Goal: Find specific page/section: Find specific page/section

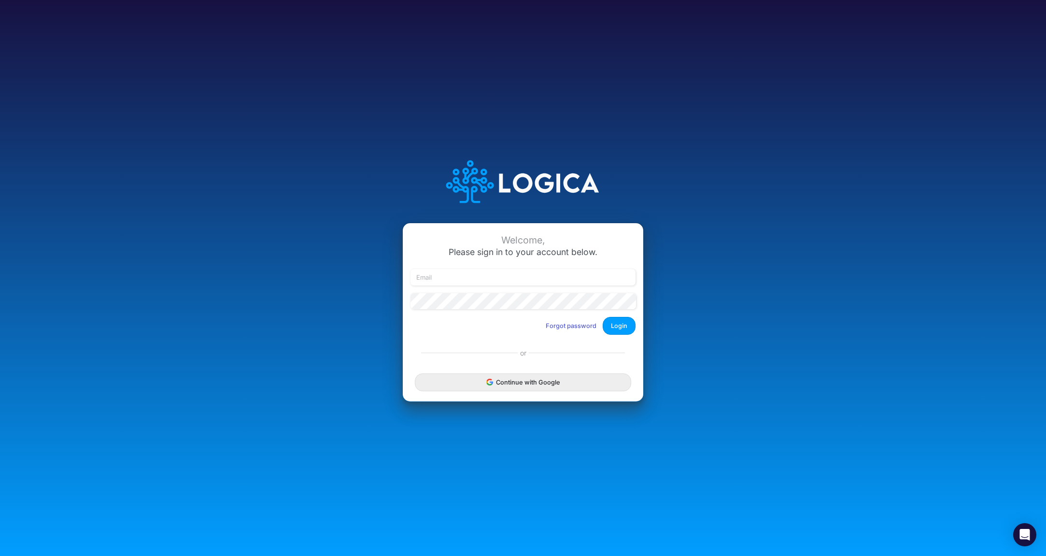
click at [518, 394] on div "Continue with Google" at bounding box center [523, 382] width 240 height 39
click at [532, 378] on button "Continue with Google" at bounding box center [523, 382] width 216 height 18
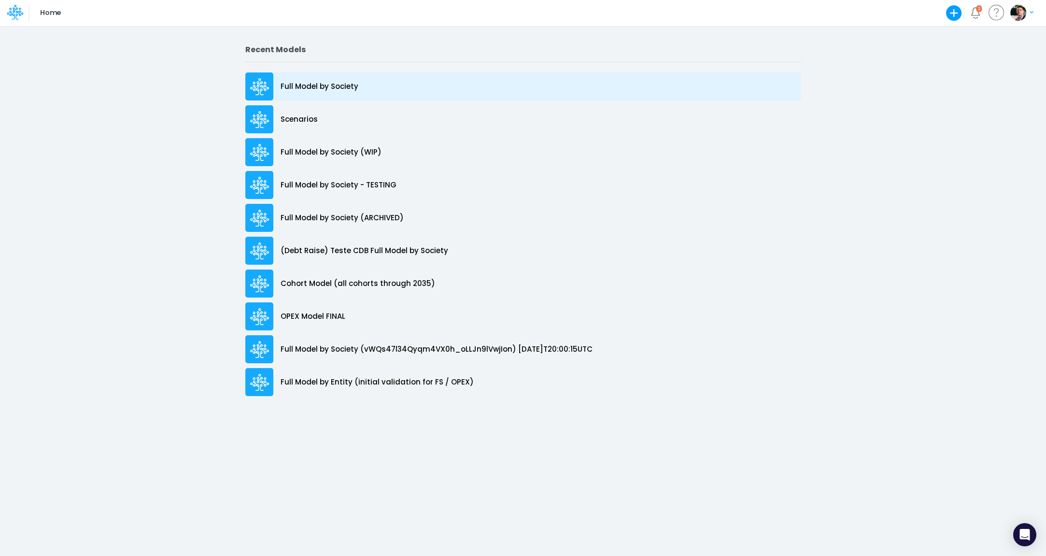
click at [306, 86] on p "Full Model by Society" at bounding box center [320, 86] width 78 height 11
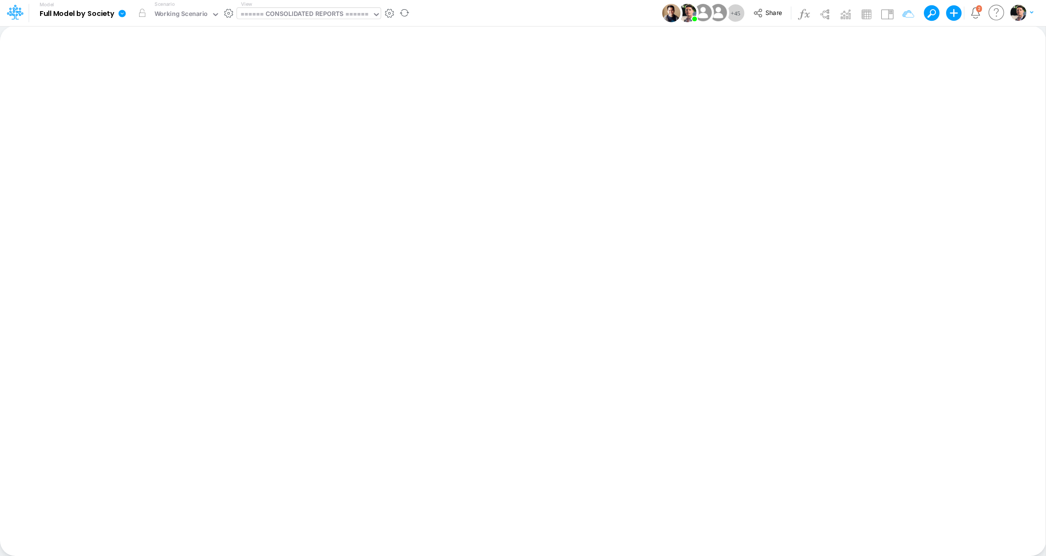
click at [310, 19] on div "====== CONSOLIDATED REPORTS ======" at bounding box center [304, 14] width 128 height 11
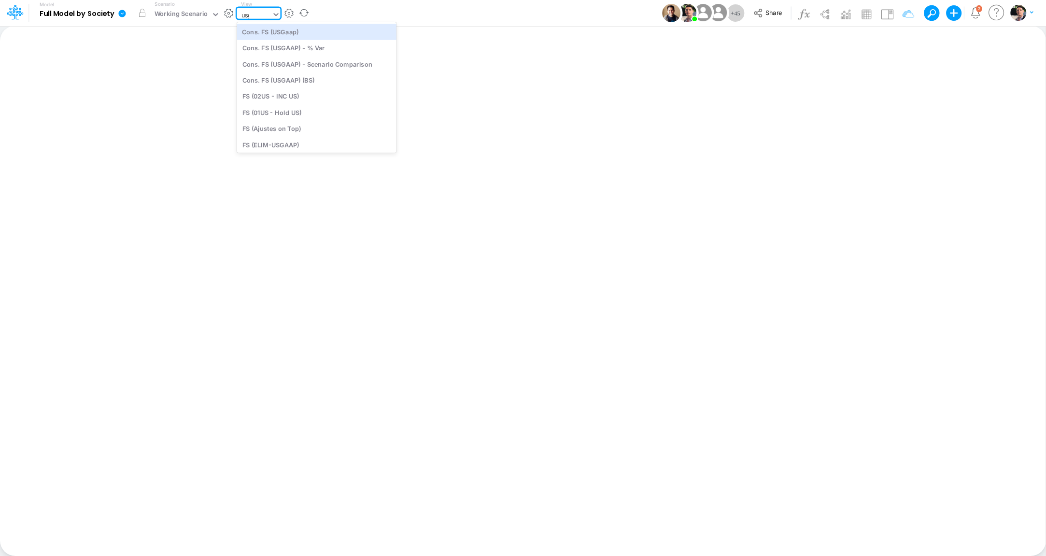
type input "usga"
click at [262, 29] on div "Cons. FS (USGaap)" at bounding box center [307, 32] width 141 height 16
type input "Consolidated FS - USGAAP"
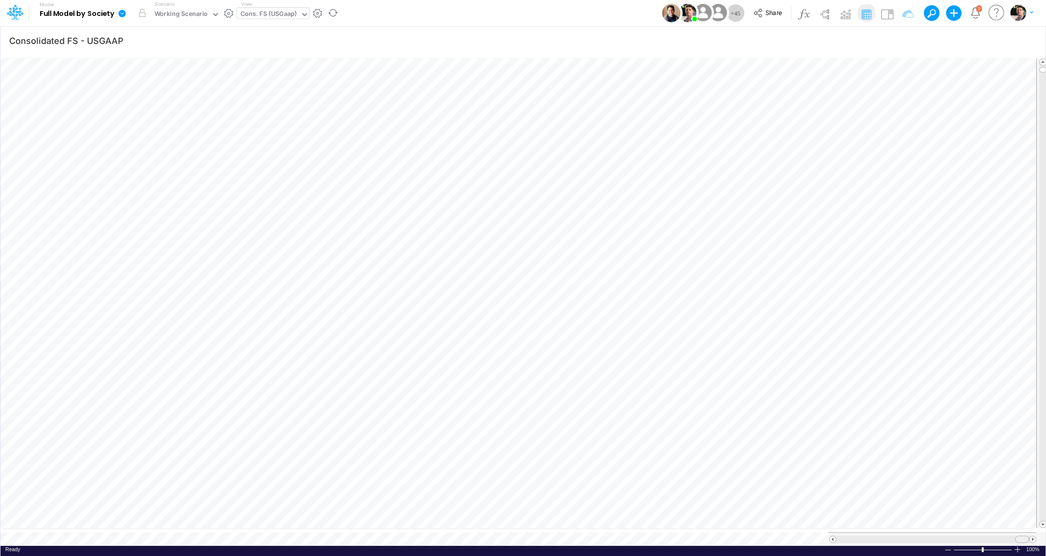
drag, startPoint x: 871, startPoint y: 531, endPoint x: 1029, endPoint y: 532, distance: 157.9
click at [1029, 535] on div at bounding box center [932, 538] width 193 height 7
click at [835, 536] on span at bounding box center [833, 539] width 6 height 6
click at [833, 536] on span at bounding box center [833, 539] width 6 height 6
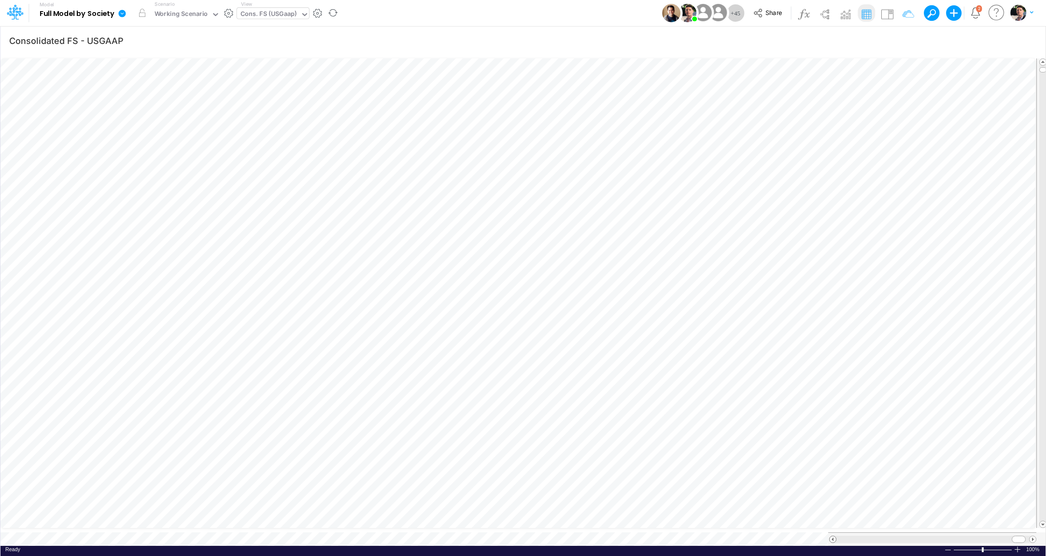
click at [833, 536] on span at bounding box center [833, 539] width 6 height 6
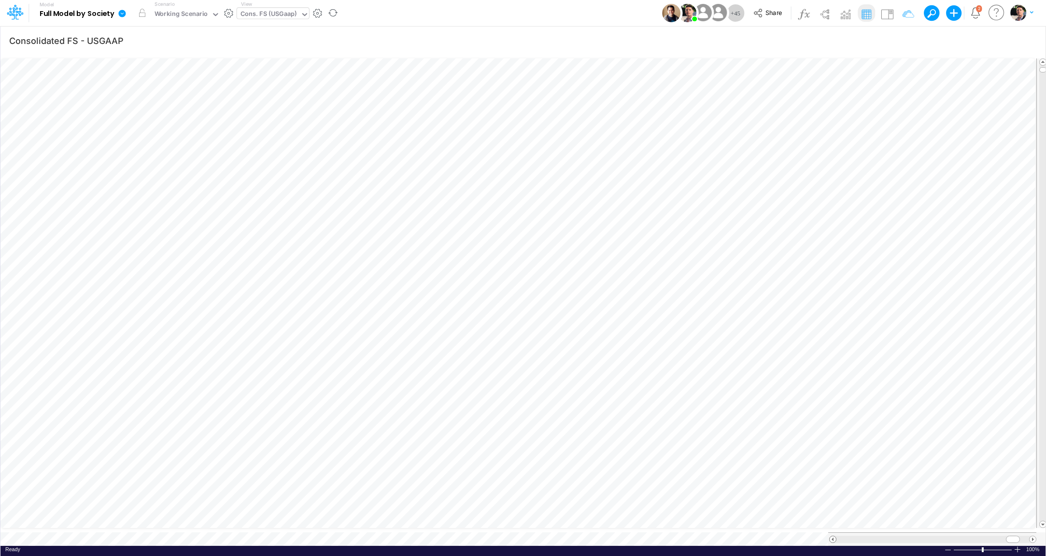
click at [833, 536] on span at bounding box center [833, 539] width 6 height 6
click at [961, 40] on icon "button" at bounding box center [955, 41] width 14 height 10
click at [812, 217] on icon "button" at bounding box center [811, 216] width 6 height 6
click at [736, 217] on div "Type to search..." at bounding box center [723, 220] width 99 height 16
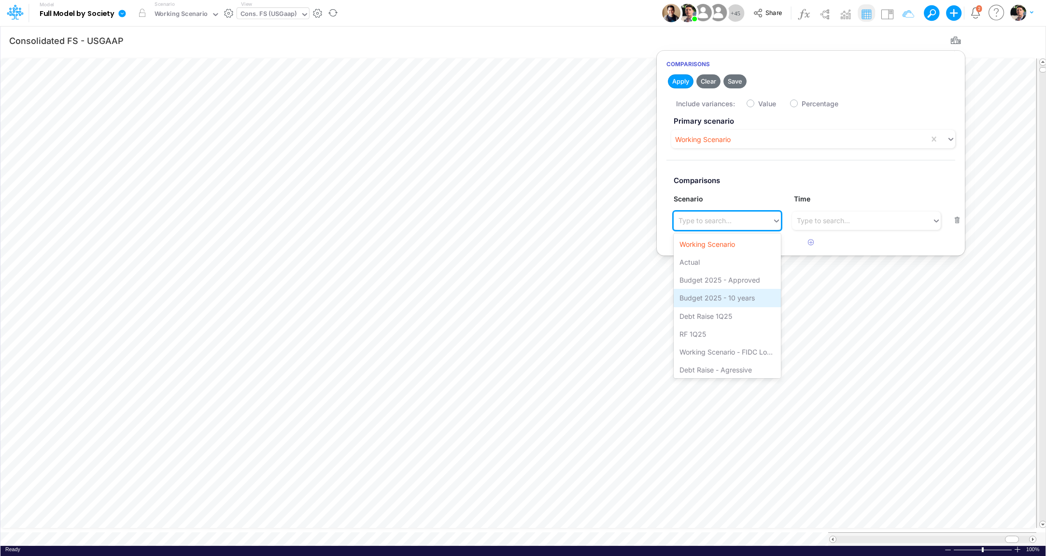
scroll to position [2, 0]
click at [723, 366] on div "Debt Raise - Agressive" at bounding box center [727, 368] width 107 height 18
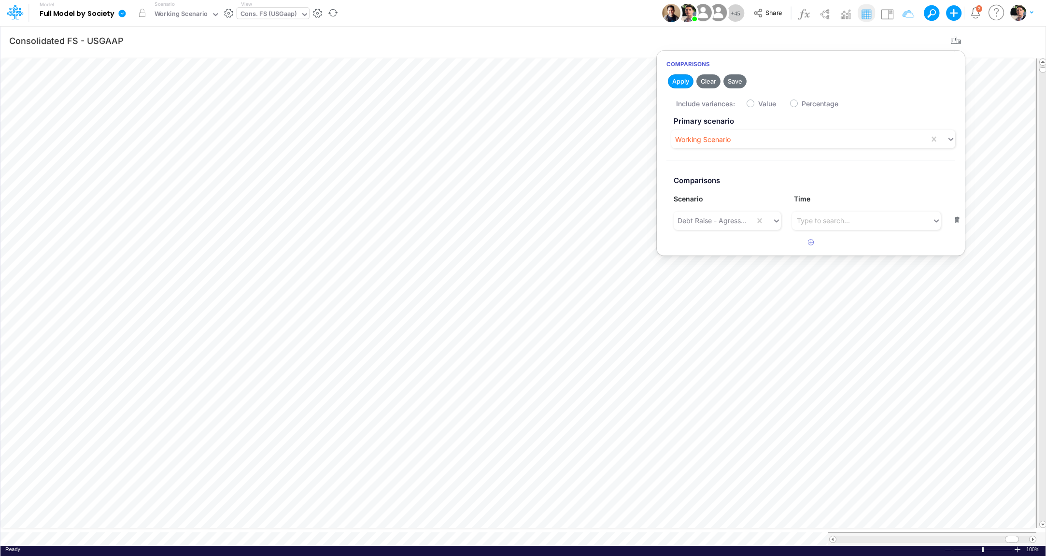
click at [752, 99] on div "Include variances: Value Percentage" at bounding box center [820, 103] width 289 height 19
click at [758, 102] on label "Value" at bounding box center [767, 104] width 18 height 10
click at [758, 102] on input "Value" at bounding box center [761, 101] width 6 height 6
checkbox input "true"
drag, startPoint x: 687, startPoint y: 88, endPoint x: 683, endPoint y: 175, distance: 87.0
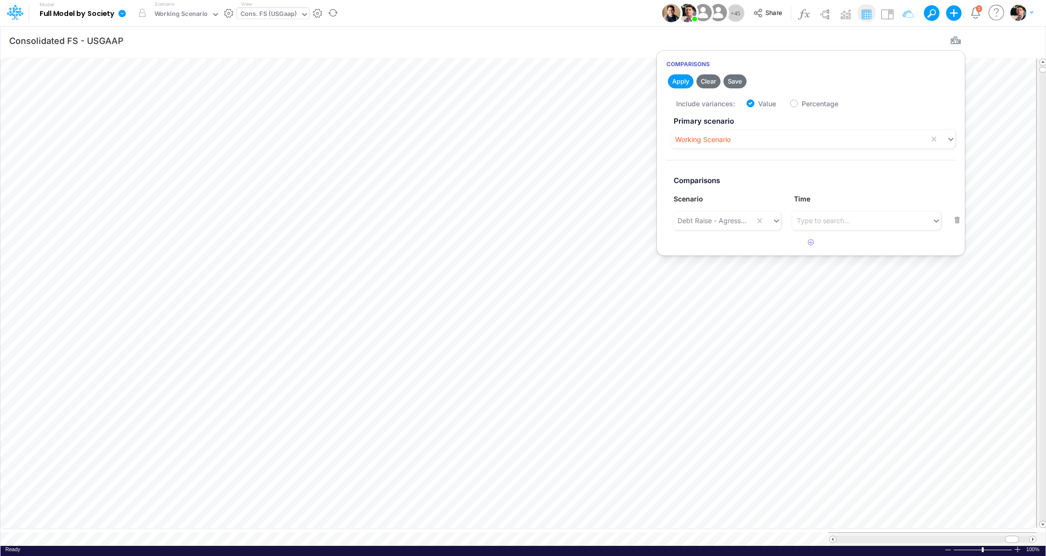
click at [687, 87] on button "Apply" at bounding box center [681, 81] width 26 height 14
click at [279, 21] on div "Cons. FS (USGaap)" at bounding box center [268, 15] width 63 height 14
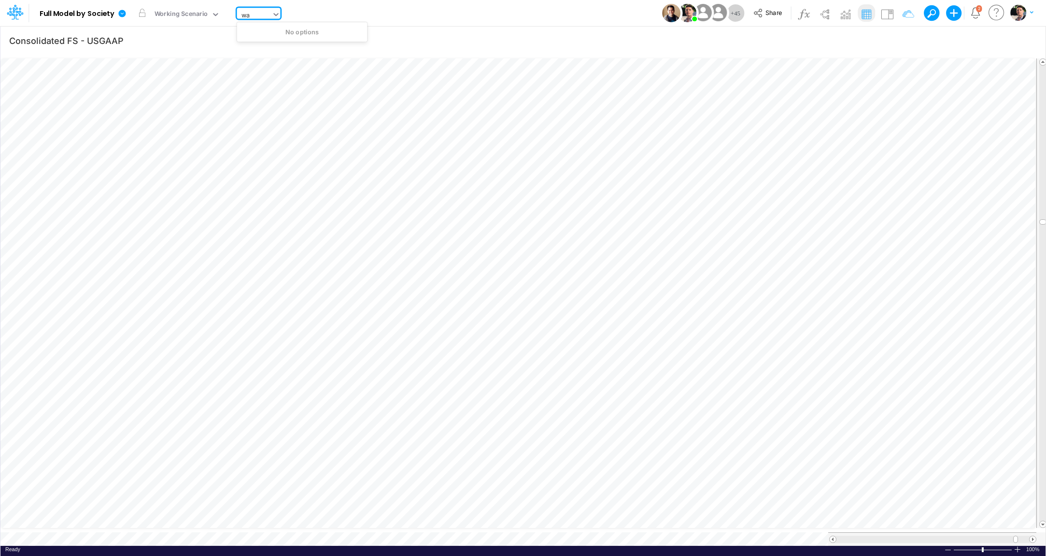
type input "w"
type input "bel"
click at [292, 38] on div "Below EBITDA (01BR)" at bounding box center [302, 32] width 130 height 16
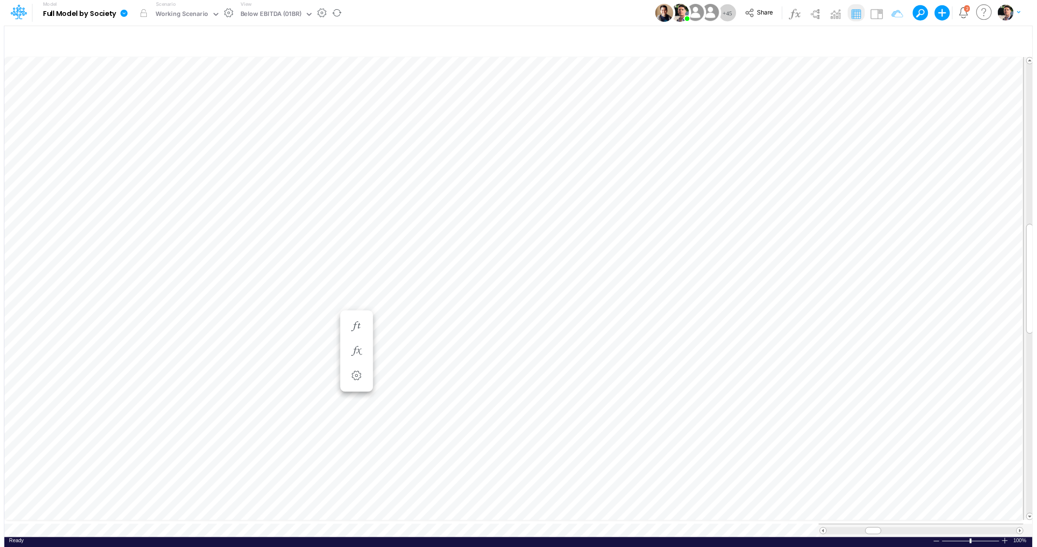
scroll to position [4, 5]
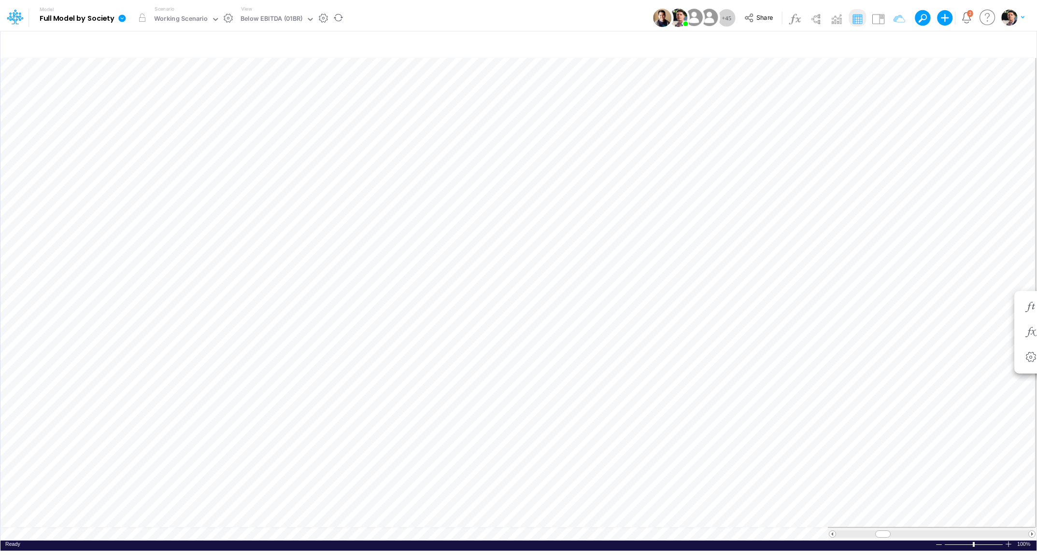
scroll to position [4, 2]
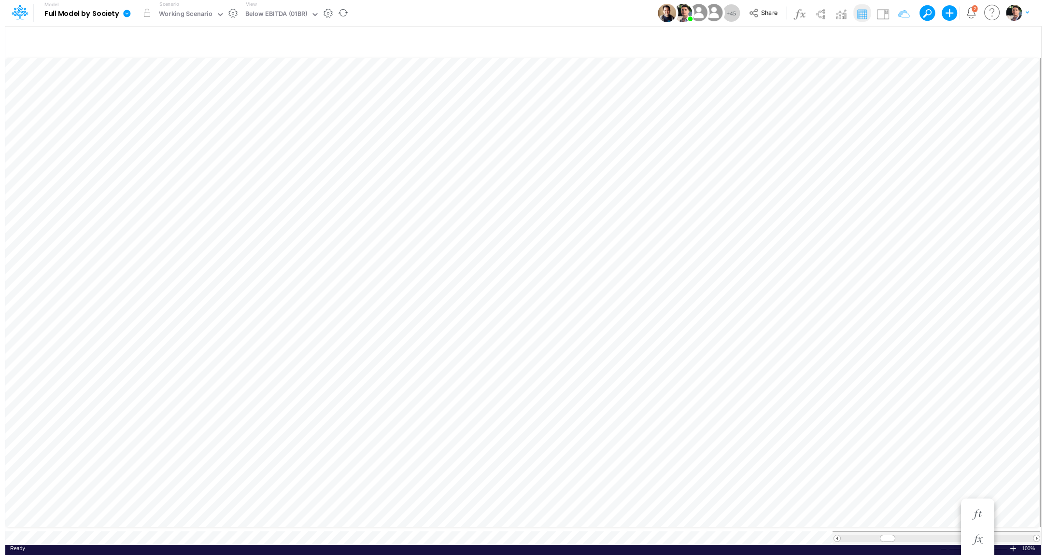
scroll to position [8, 6]
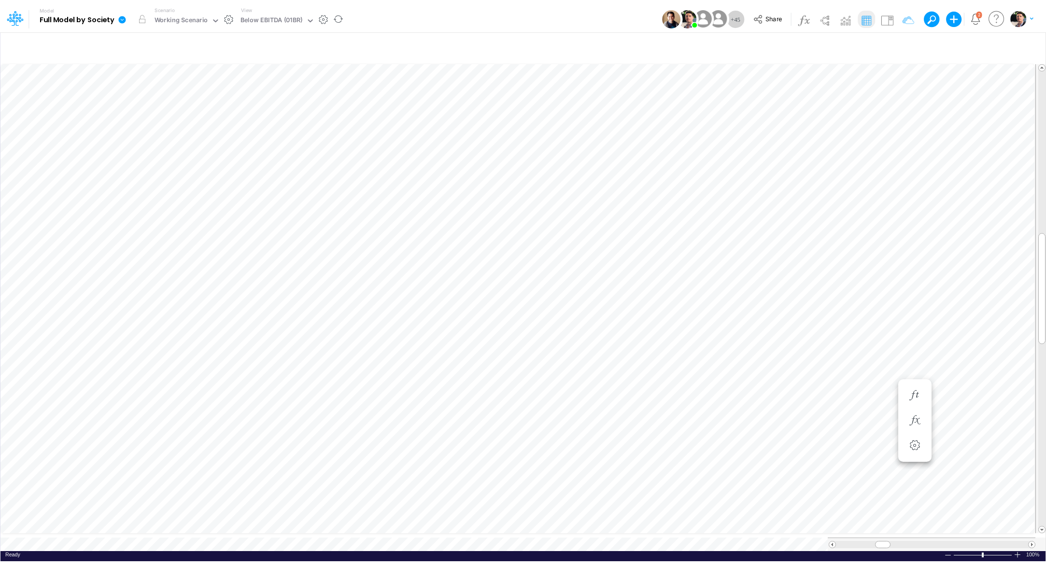
scroll to position [4, 14]
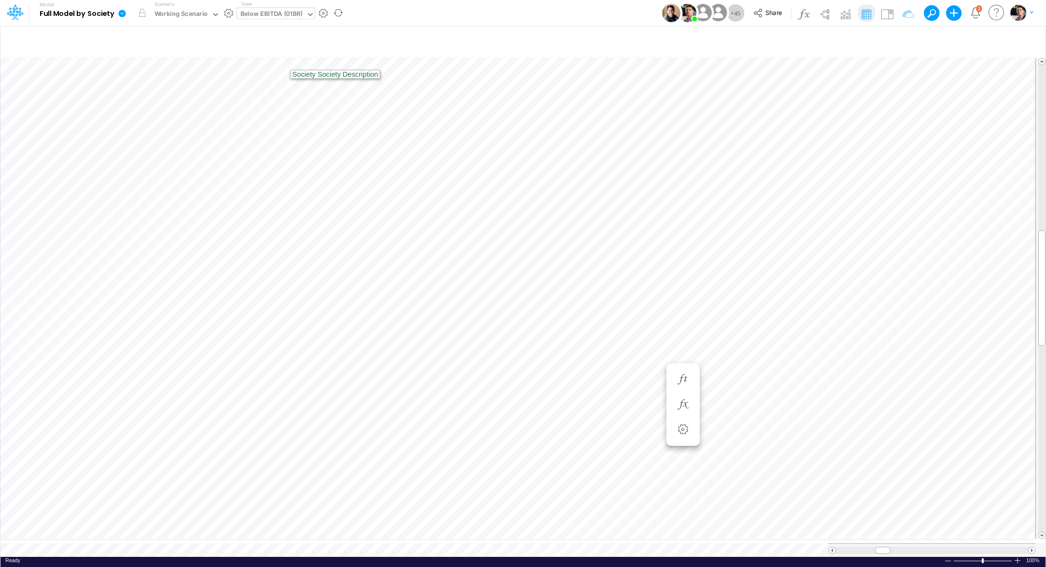
click at [271, 14] on div "Below EBITDA (01BR)" at bounding box center [271, 14] width 62 height 11
type input "dc by"
click at [271, 29] on div "DC by Vertical" at bounding box center [302, 32] width 130 height 16
type input "DC by Vertical"
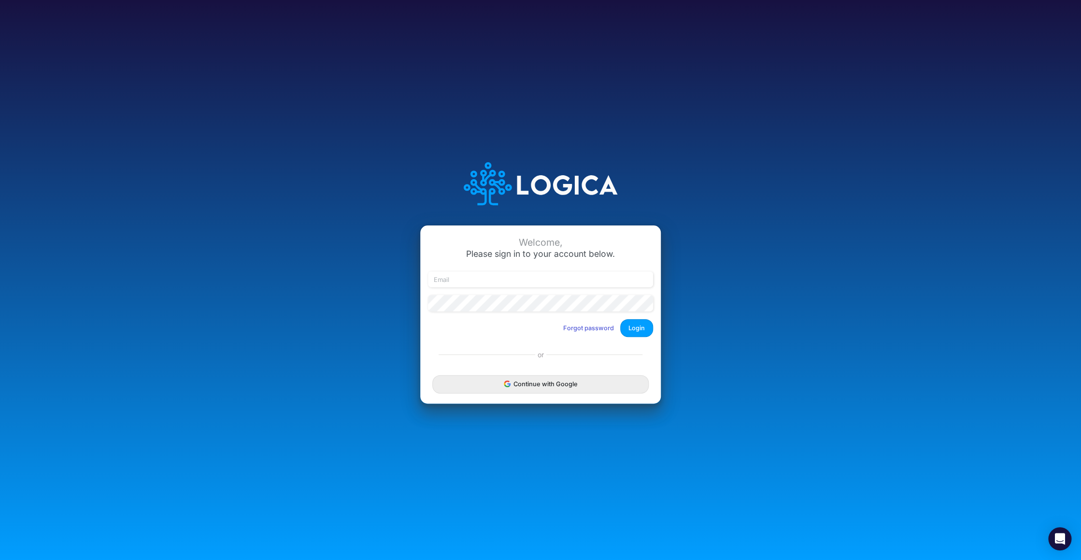
click at [548, 374] on div "Continue with Google" at bounding box center [540, 384] width 240 height 39
click at [544, 382] on button "Continue with Google" at bounding box center [540, 384] width 216 height 18
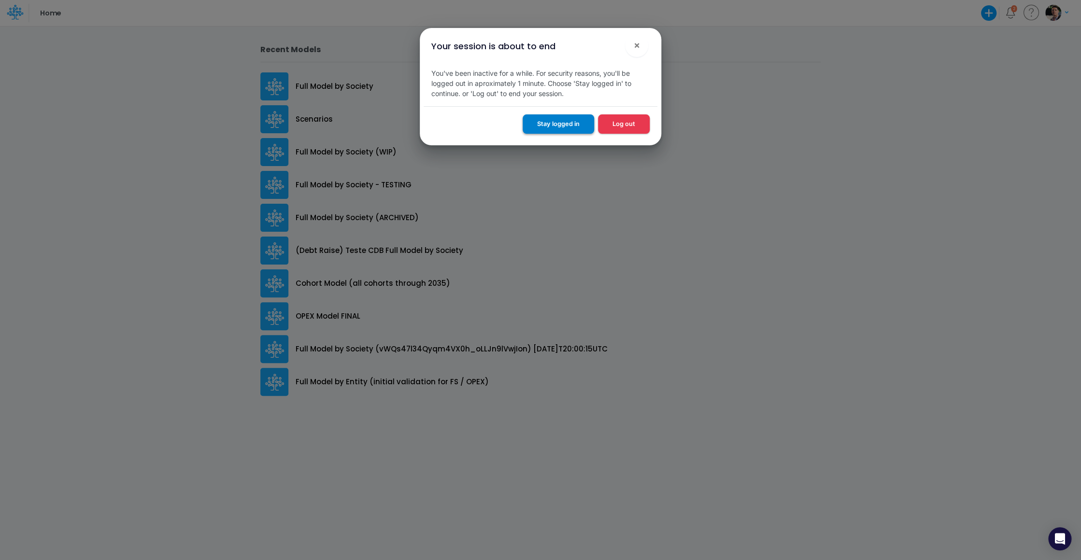
click at [558, 133] on button "Stay logged in" at bounding box center [557, 123] width 71 height 19
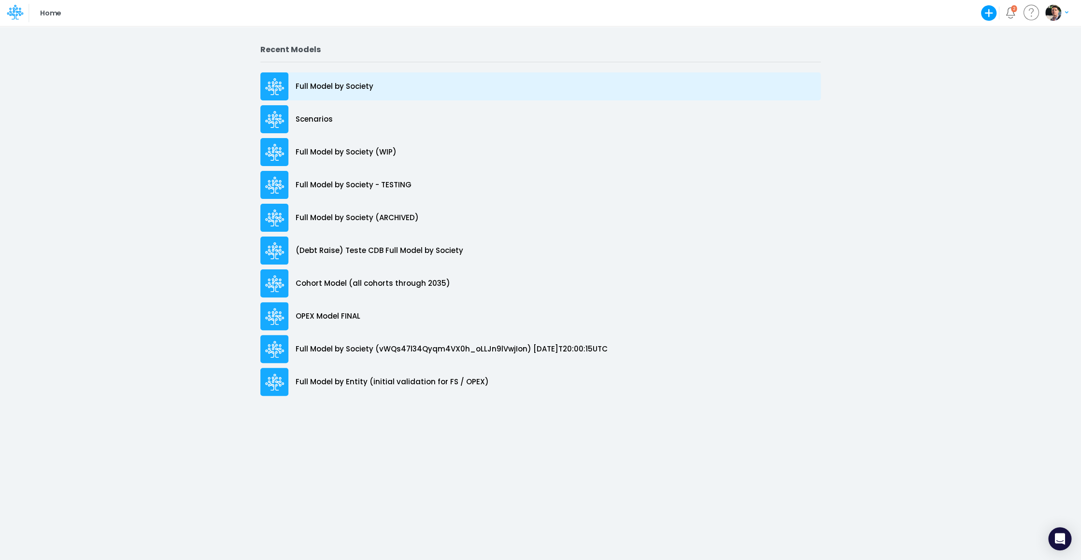
click at [362, 90] on p "Full Model by Society" at bounding box center [335, 86] width 78 height 11
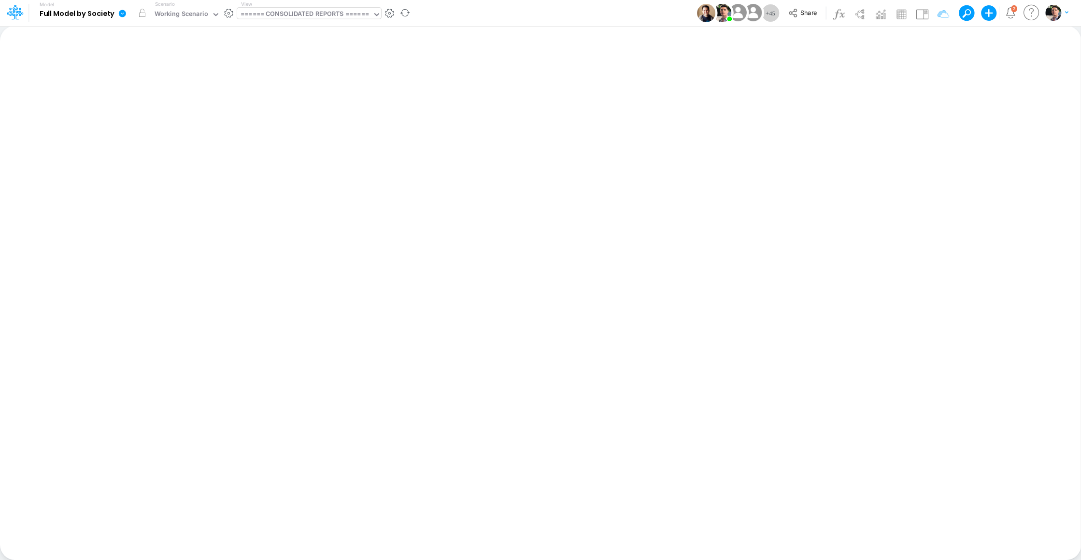
click at [284, 10] on div "====== CONSOLIDATED REPORTS ======" at bounding box center [304, 14] width 128 height 11
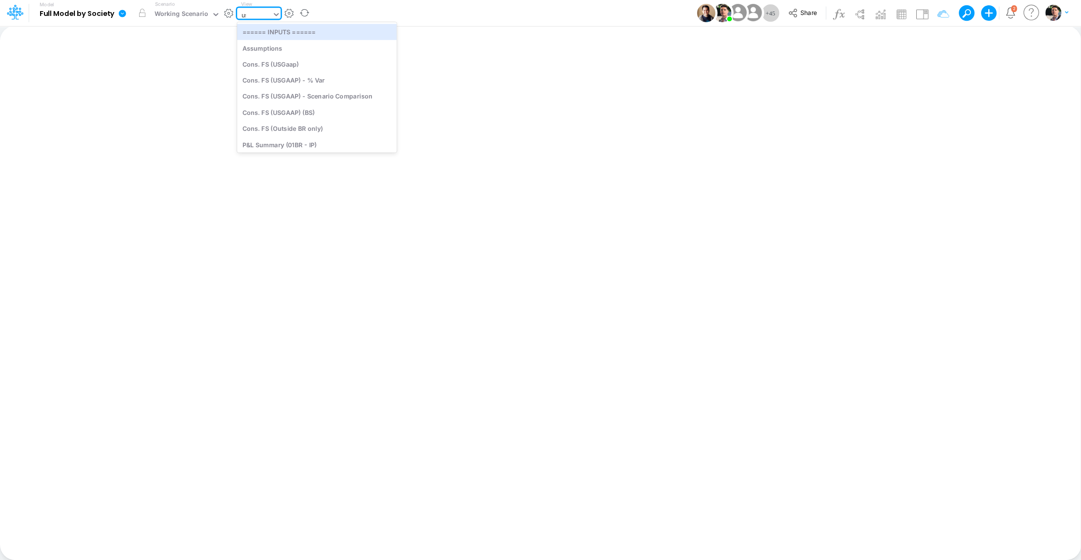
type input "usga"
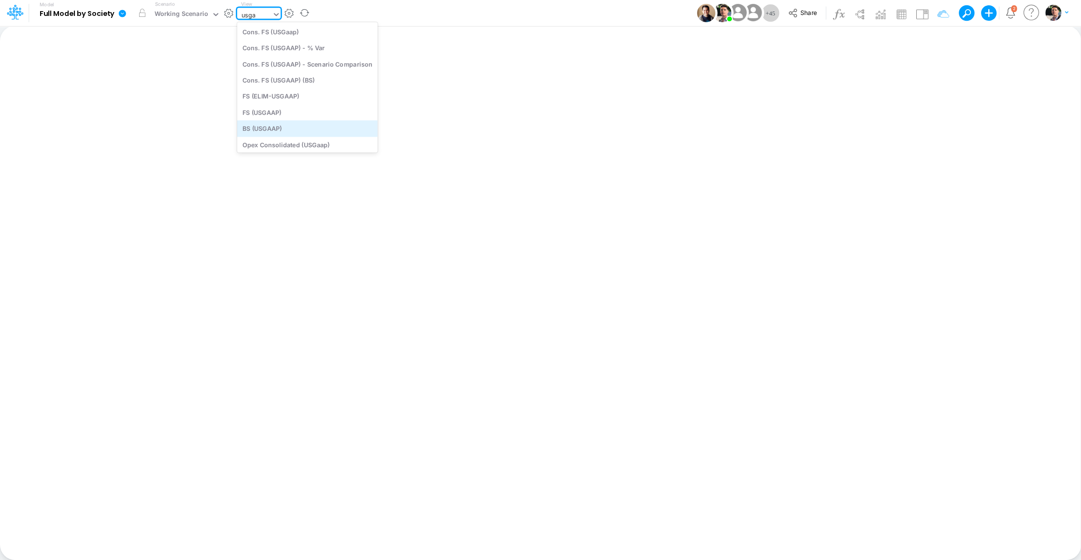
click at [292, 125] on div "BS (USGAAP)" at bounding box center [307, 129] width 141 height 16
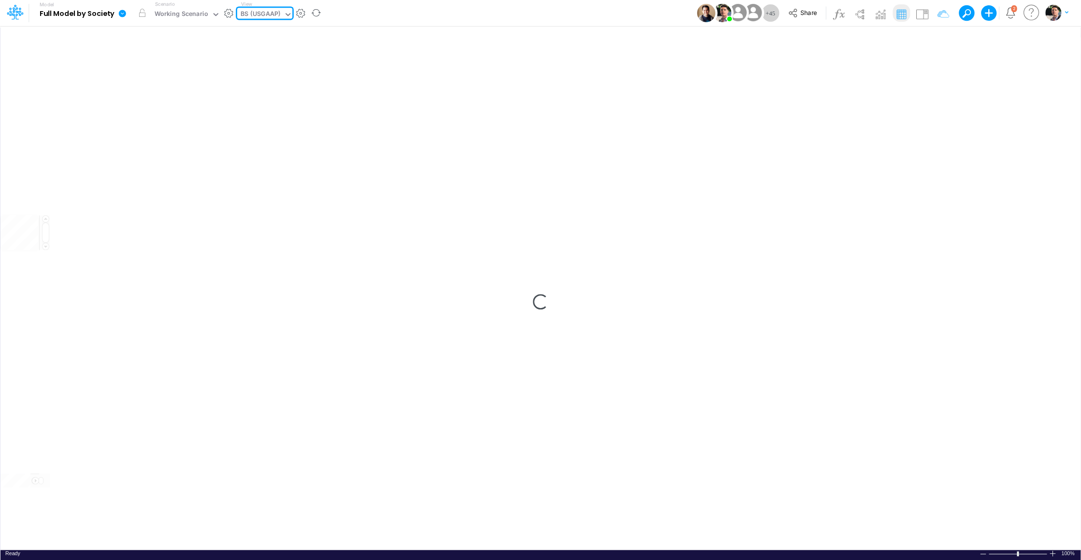
type input "BS (USGAAP) - Detailed"
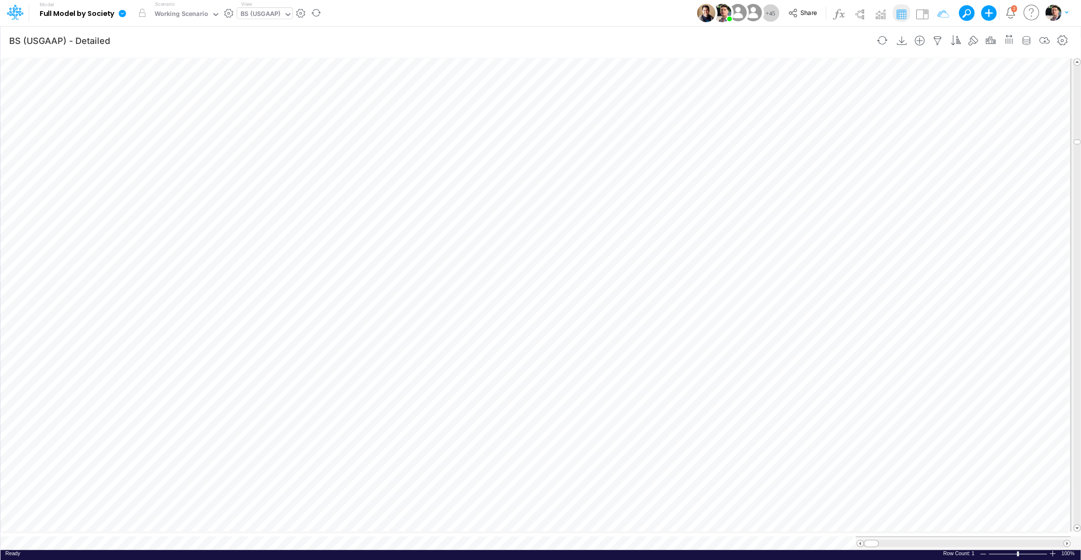
scroll to position [4, 22]
drag, startPoint x: 1077, startPoint y: 138, endPoint x: 1071, endPoint y: 241, distance: 104.0
click at [1071, 241] on div at bounding box center [1075, 294] width 11 height 473
click at [859, 540] on span at bounding box center [860, 543] width 6 height 6
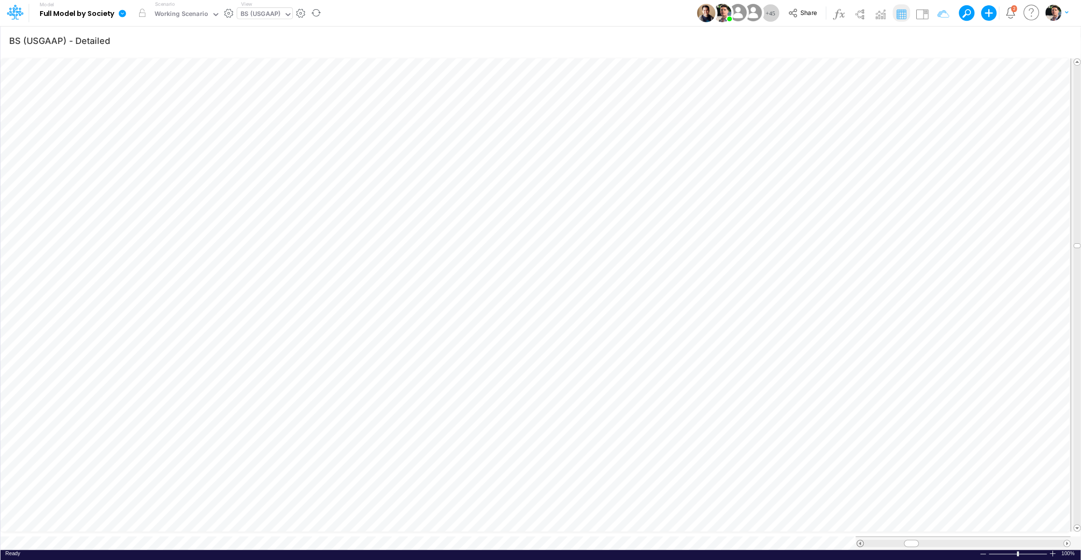
click at [859, 540] on span at bounding box center [860, 543] width 6 height 6
click at [1065, 540] on span at bounding box center [1066, 543] width 6 height 6
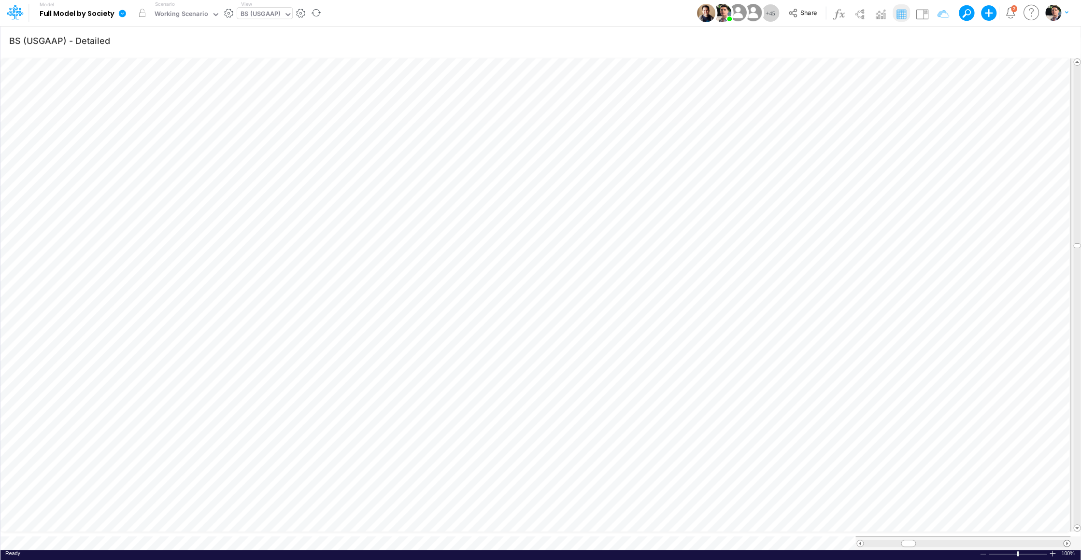
click at [1065, 540] on span at bounding box center [1066, 543] width 6 height 6
click at [859, 540] on span at bounding box center [860, 543] width 6 height 6
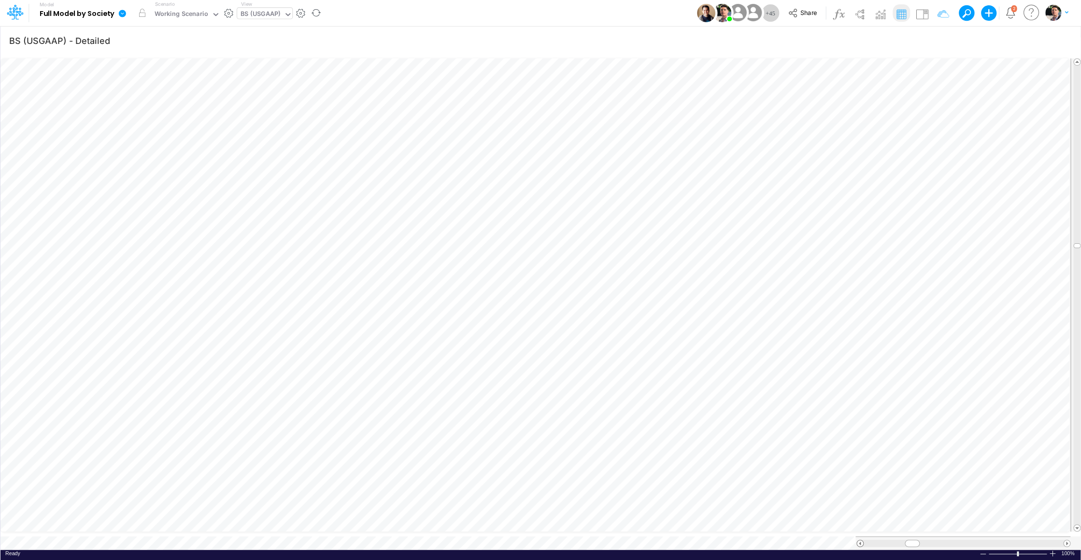
click at [859, 540] on span at bounding box center [860, 543] width 6 height 6
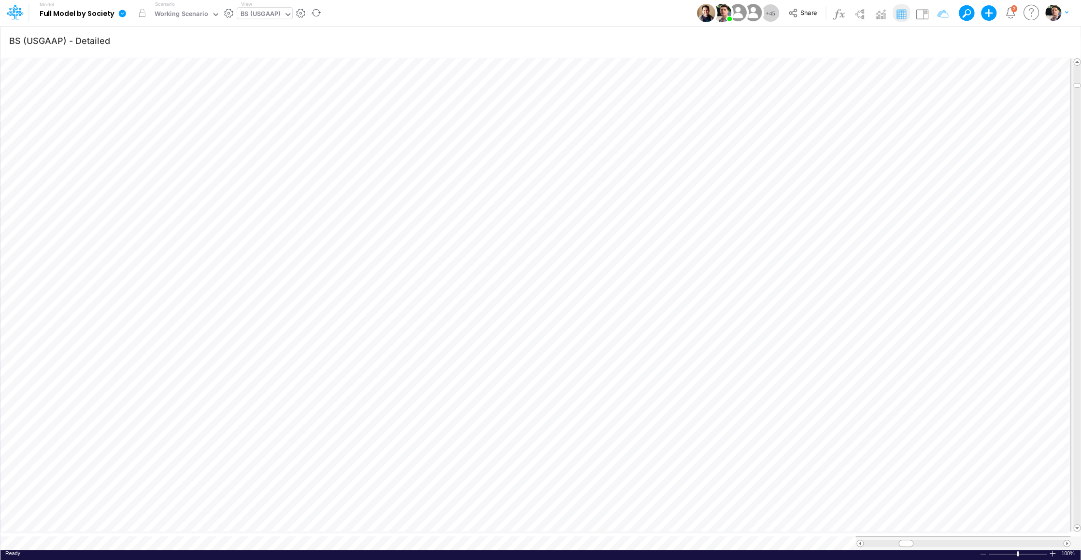
click at [1076, 70] on div at bounding box center [1076, 295] width 7 height 459
